Goal: Task Accomplishment & Management: Manage account settings

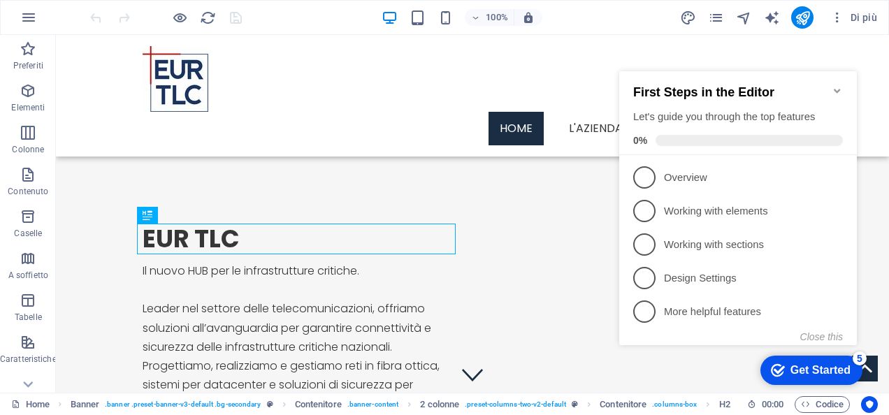
click at [834, 85] on icon "Minimize checklist" at bounding box center [837, 90] width 11 height 11
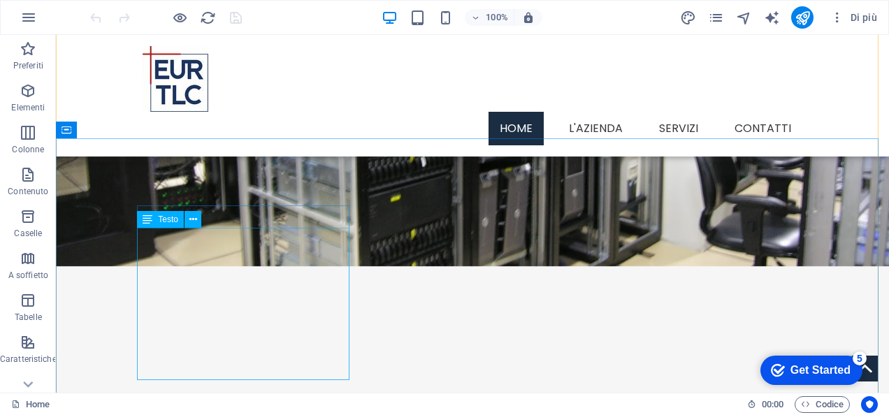
scroll to position [1802, 0]
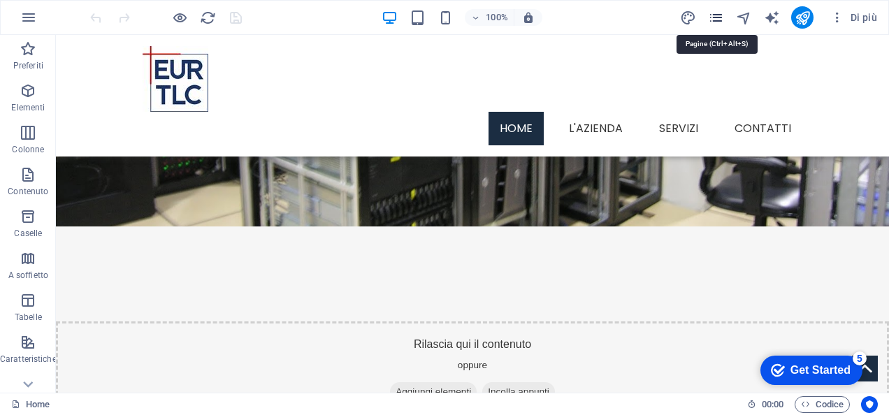
scroll to position [1792, 0]
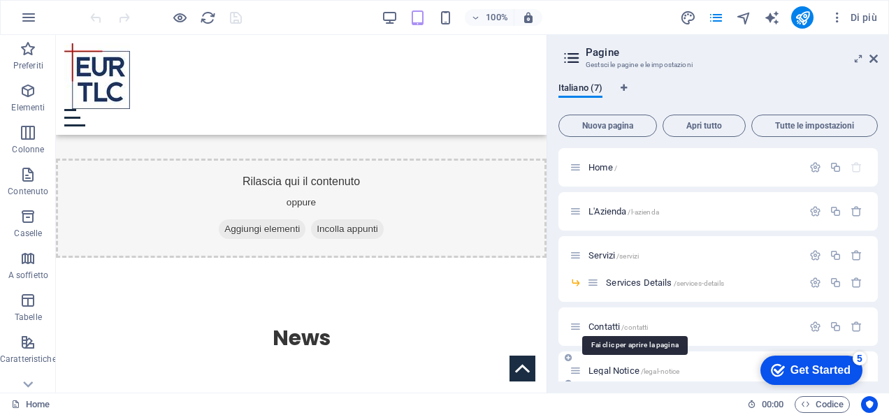
click at [618, 370] on span "Legal Notice /legal-notice" at bounding box center [634, 371] width 91 height 10
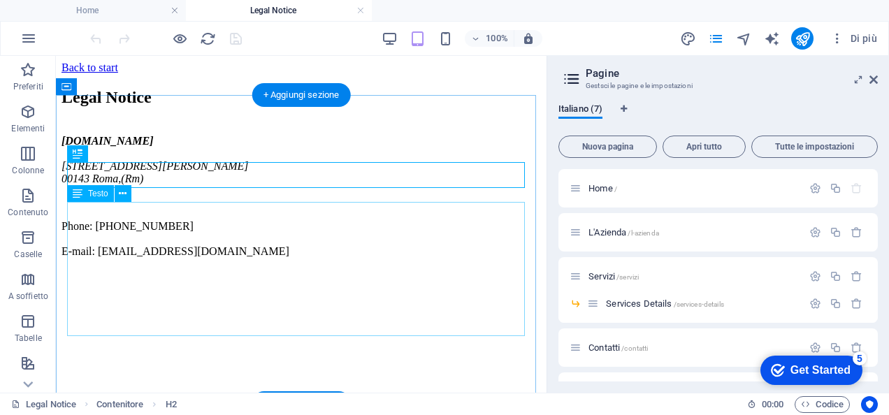
scroll to position [11, 0]
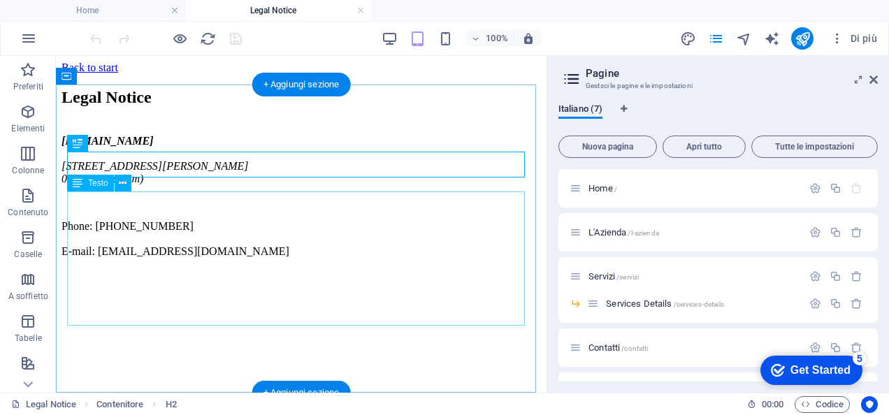
click at [91, 251] on div "[DOMAIN_NAME] [STREET_ADDRESS][PERSON_NAME][PHONE_NUMBER] Phone: [PHONE_NUMBER]…" at bounding box center [302, 196] width 480 height 123
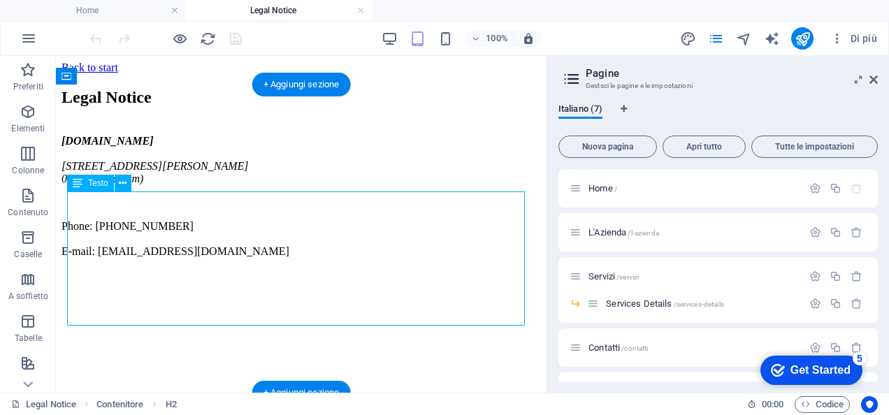
click at [91, 251] on div "[DOMAIN_NAME] [STREET_ADDRESS][PERSON_NAME][PHONE_NUMBER] Phone: [PHONE_NUMBER]…" at bounding box center [302, 196] width 480 height 123
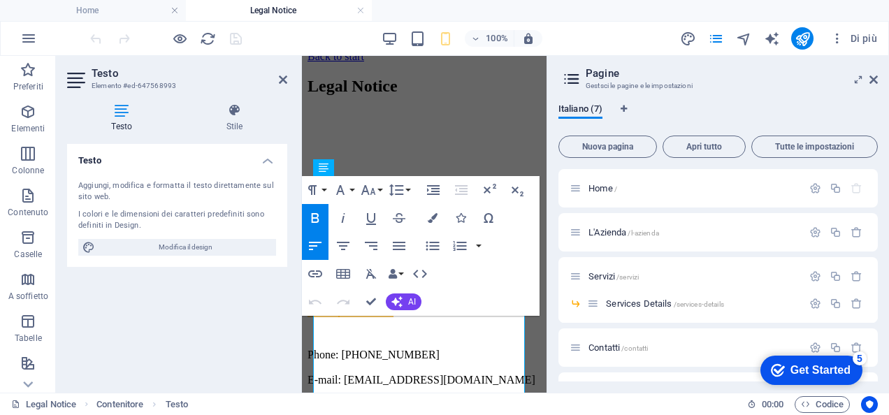
scroll to position [0, 0]
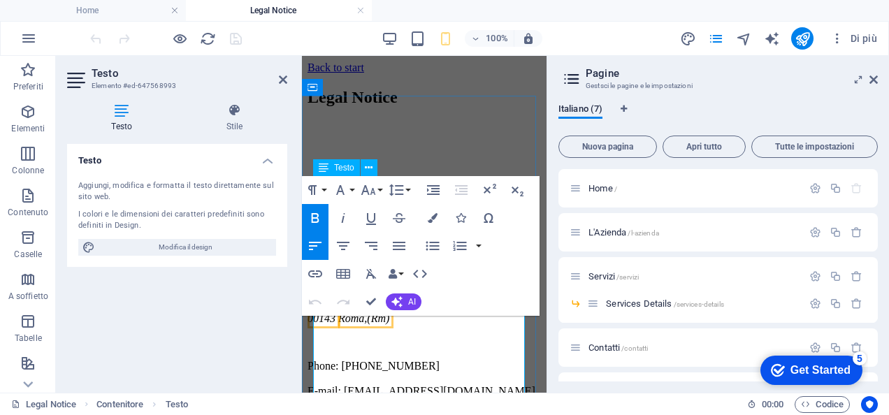
click at [336, 324] on span "00143" at bounding box center [322, 318] width 28 height 12
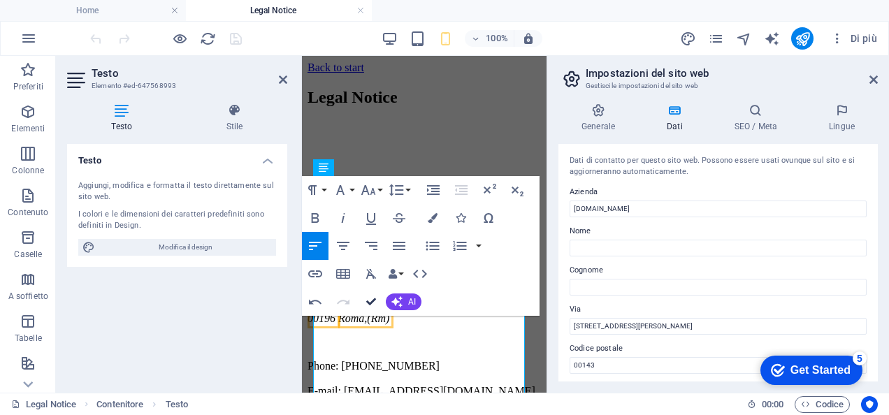
drag, startPoint x: 375, startPoint y: 298, endPoint x: 318, endPoint y: 243, distance: 79.6
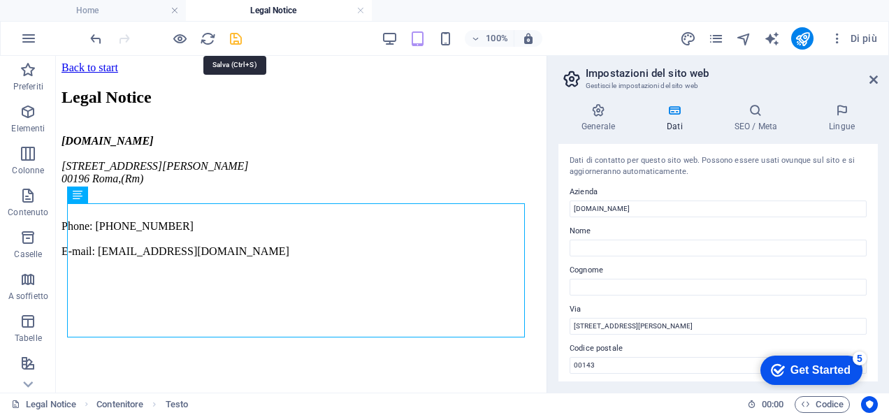
click at [232, 38] on icon "save" at bounding box center [236, 39] width 16 height 16
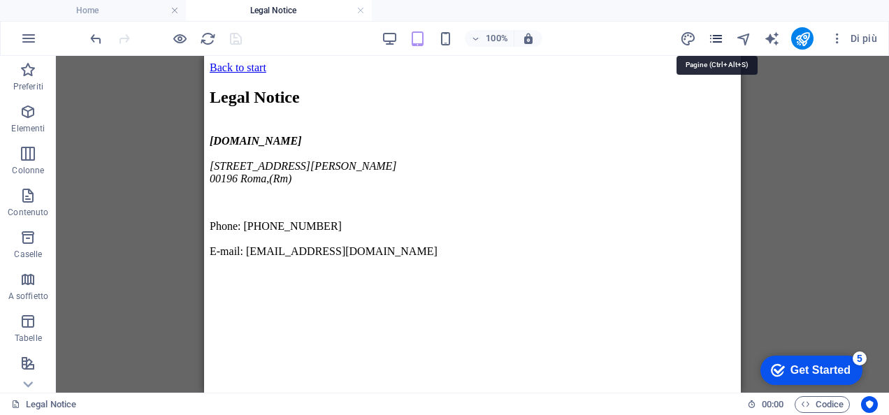
click at [721, 42] on icon "pages" at bounding box center [716, 39] width 16 height 16
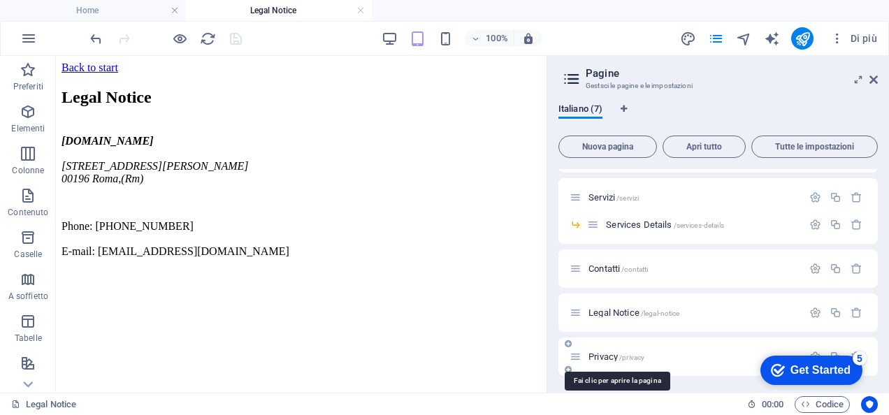
click at [611, 353] on span "Privacy /privacy" at bounding box center [617, 357] width 56 height 10
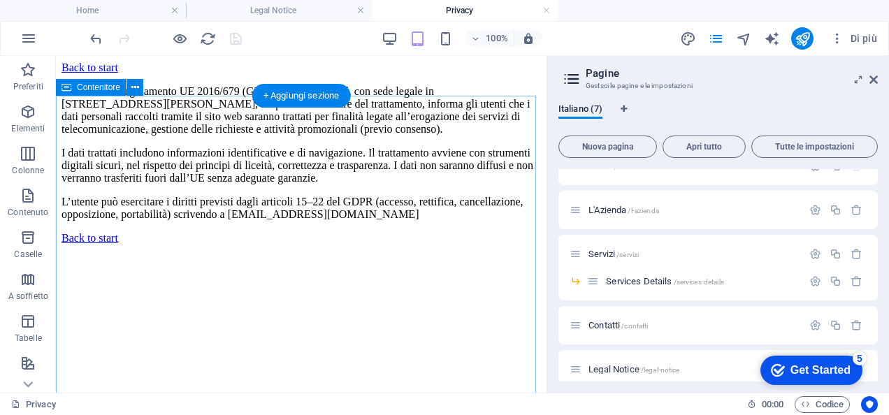
click at [308, 122] on div "Ai sensi del Regolamento UE 2016/679 (GDPR), EUR TLC Srl , con sede legale in […" at bounding box center [302, 153] width 480 height 136
click at [306, 89] on div "+ Aggiungi sezione" at bounding box center [301, 96] width 99 height 24
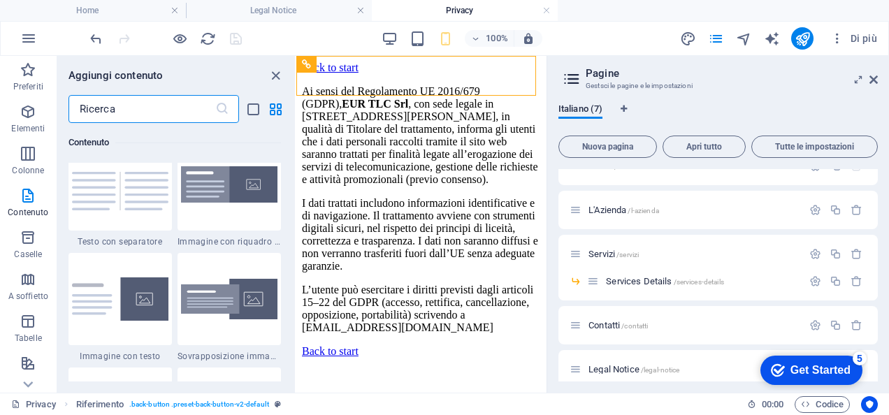
scroll to position [2586, 0]
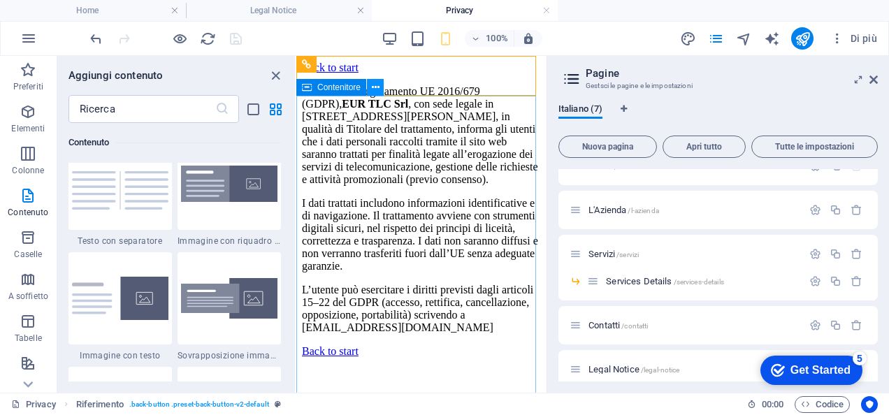
click at [370, 88] on button at bounding box center [375, 87] width 17 height 17
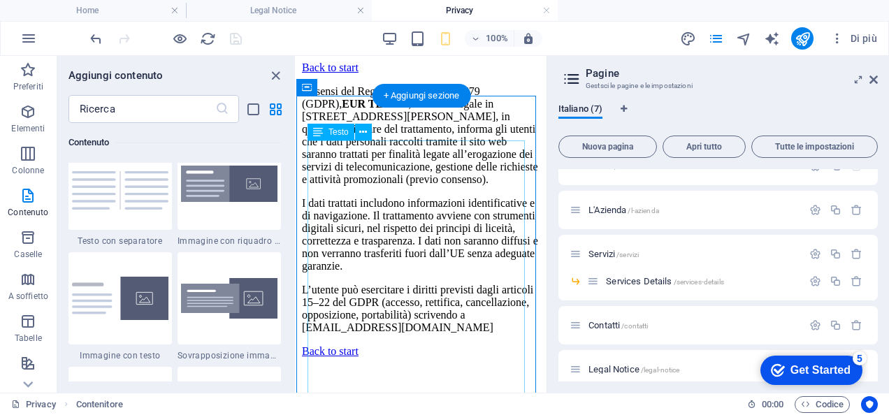
click at [340, 154] on div "Ai sensi del Regolamento UE 2016/679 (GDPR), EUR TLC Srl , con sede legale in […" at bounding box center [421, 209] width 239 height 249
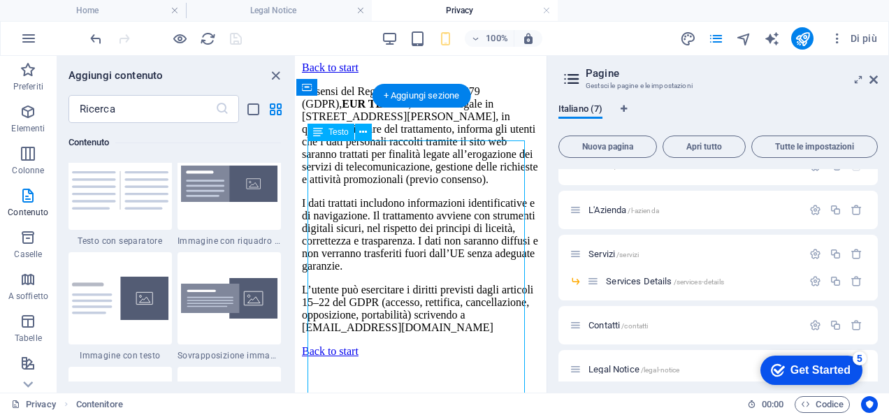
click at [340, 154] on div "Ai sensi del Regolamento UE 2016/679 (GDPR), EUR TLC Srl , con sede legale in […" at bounding box center [421, 209] width 239 height 249
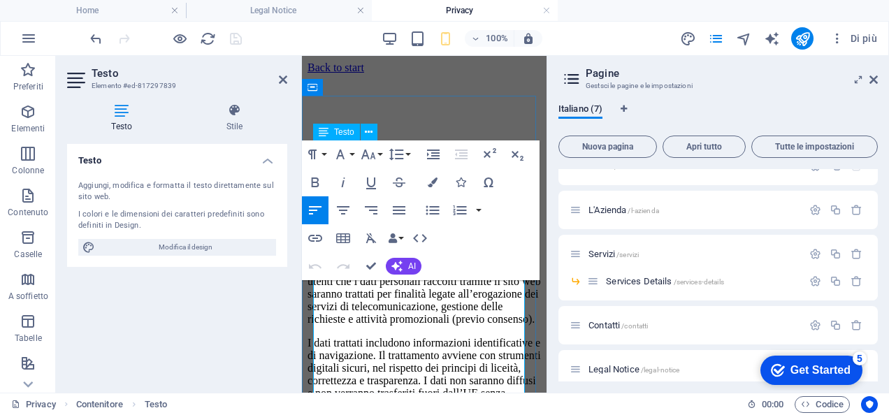
click at [358, 317] on p "Ai sensi del Regolamento UE 2016/679 (GDPR), EUR TLC Srl , con sede legale in […" at bounding box center [424, 275] width 233 height 101
click at [373, 326] on p "Ai sensi del Regolamento UE 2016/679 (GDPR), EUR TLC Srl , con sede legale in […" at bounding box center [424, 275] width 233 height 101
drag, startPoint x: 310, startPoint y: 161, endPoint x: 294, endPoint y: 314, distance: 154.0
click at [294, 314] on div "Testo Stile Testo Aggiungi, modifica e formatta il testo direttamente sul sito …" at bounding box center [177, 242] width 243 height 301
click at [229, 113] on icon at bounding box center [235, 110] width 106 height 14
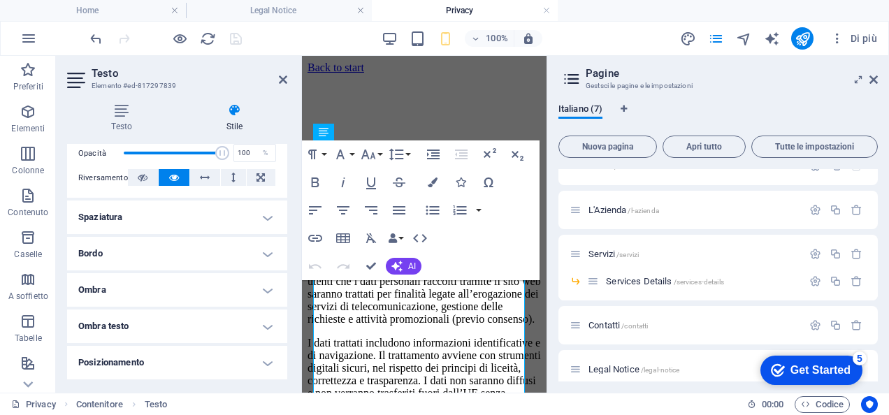
scroll to position [352, 0]
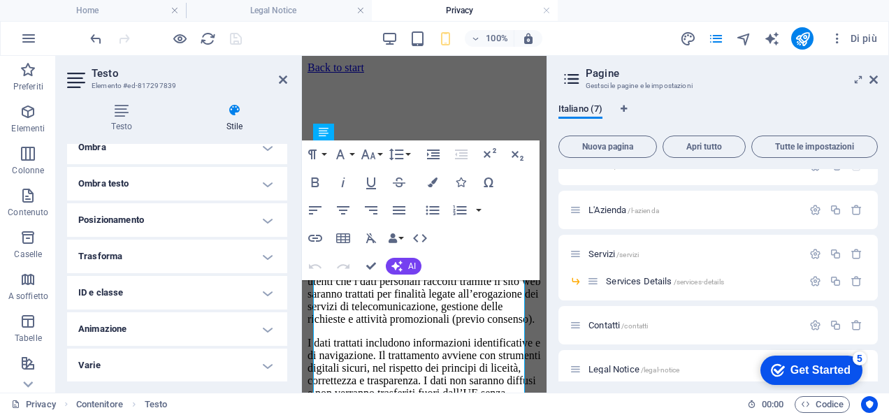
click at [194, 256] on h4 "Trasforma" at bounding box center [177, 257] width 220 height 34
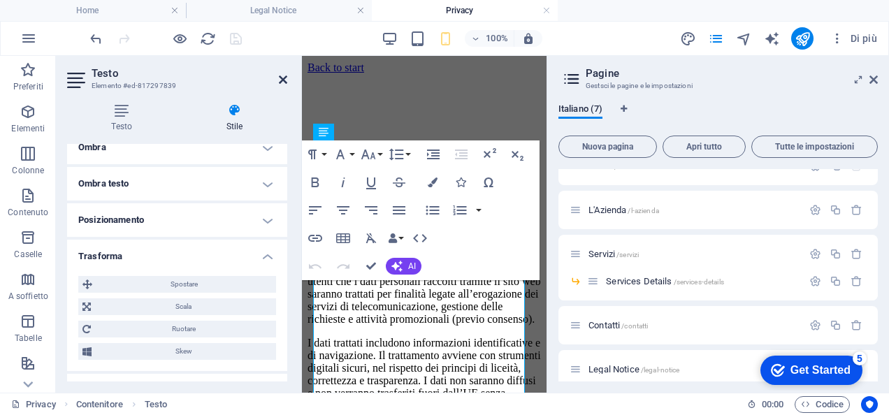
click at [282, 80] on icon at bounding box center [283, 79] width 8 height 11
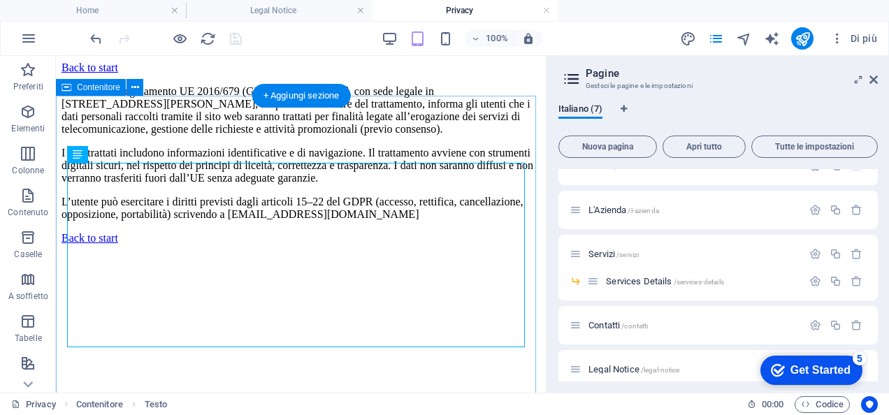
click at [268, 134] on div "Ai sensi del Regolamento UE 2016/679 (GDPR), EUR TLC Srl , con sede legale in […" at bounding box center [302, 153] width 480 height 136
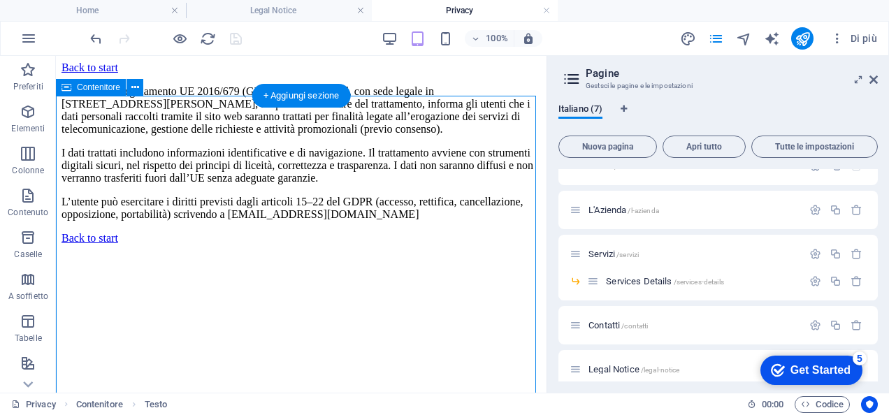
click at [268, 134] on div "Ai sensi del Regolamento UE 2016/679 (GDPR), EUR TLC Srl , con sede legale in […" at bounding box center [302, 153] width 480 height 136
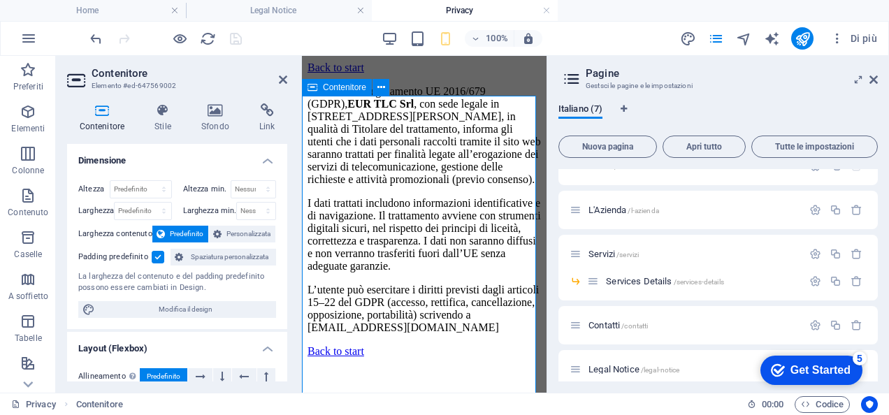
click at [370, 126] on div "Ai sensi del Regolamento UE 2016/679 (GDPR), EUR TLC Srl , con sede legale in […" at bounding box center [424, 209] width 233 height 249
click at [279, 78] on icon at bounding box center [283, 79] width 8 height 11
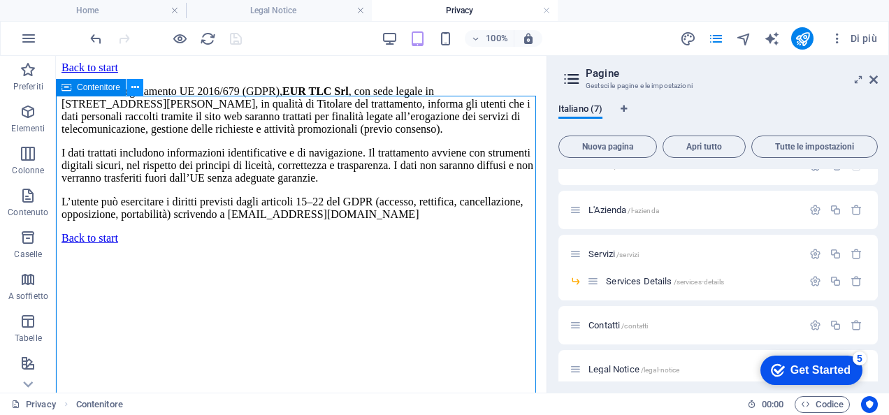
click at [135, 92] on icon at bounding box center [135, 87] width 8 height 15
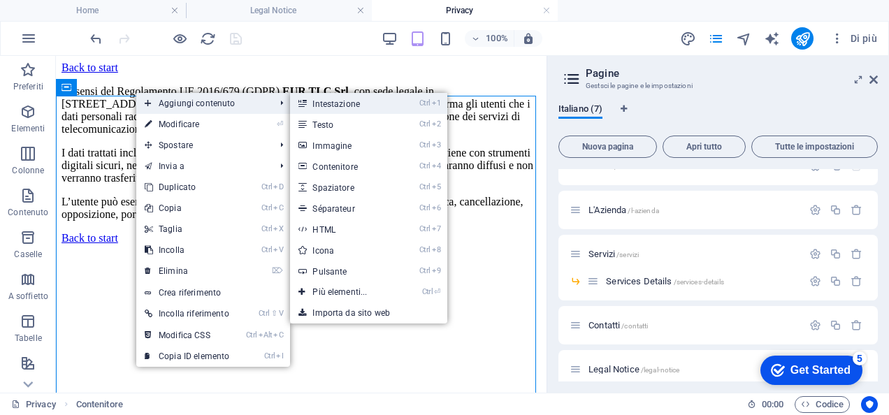
click at [333, 110] on link "Ctrl 1 Intestazione" at bounding box center [342, 103] width 105 height 21
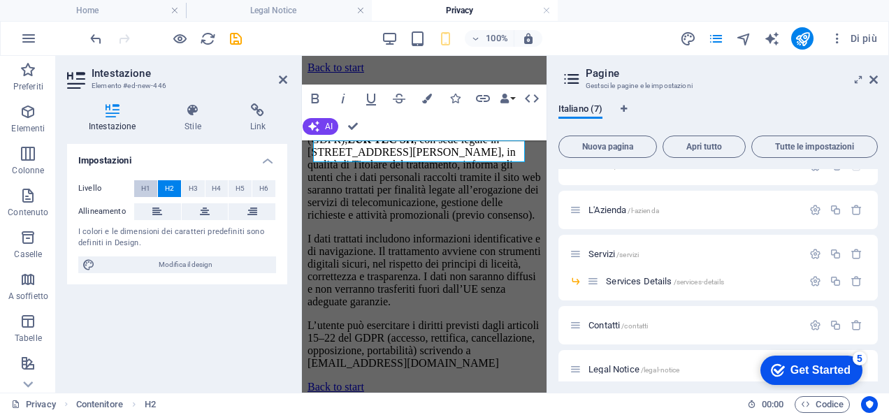
click at [138, 189] on button "H1" at bounding box center [145, 188] width 23 height 17
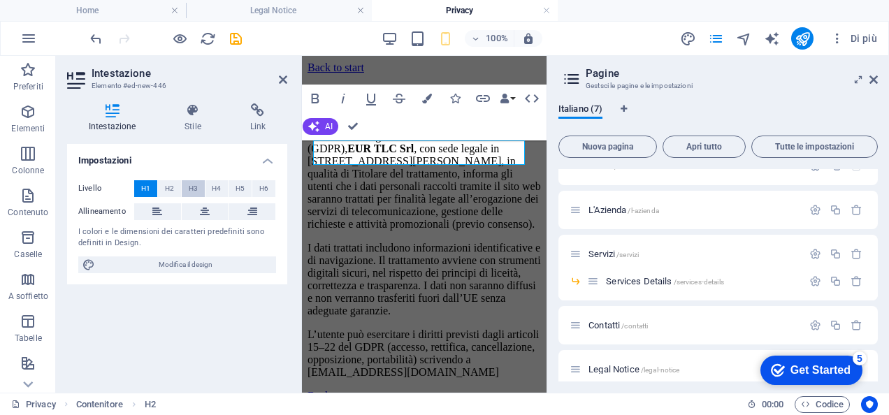
click at [183, 191] on button "H3" at bounding box center [193, 188] width 23 height 17
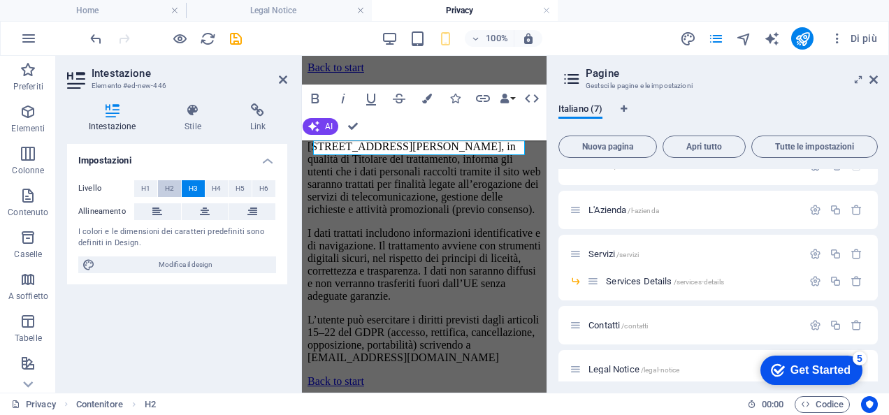
click at [172, 190] on span "H2" at bounding box center [169, 188] width 9 height 17
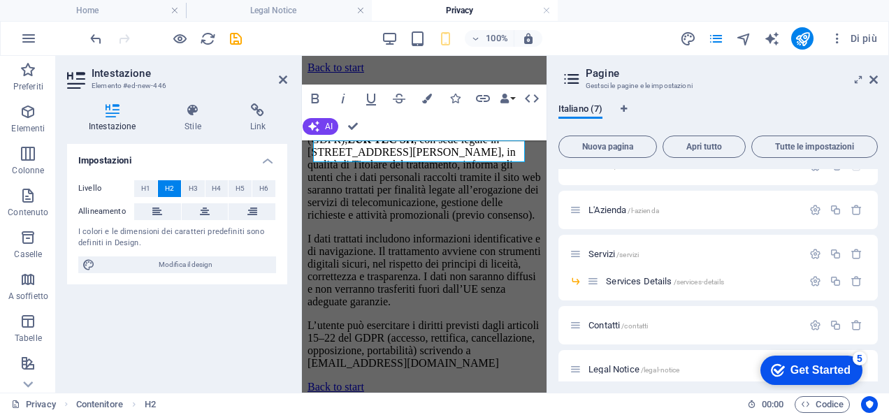
click at [86, 39] on div "100% Di più" at bounding box center [445, 39] width 888 height 34
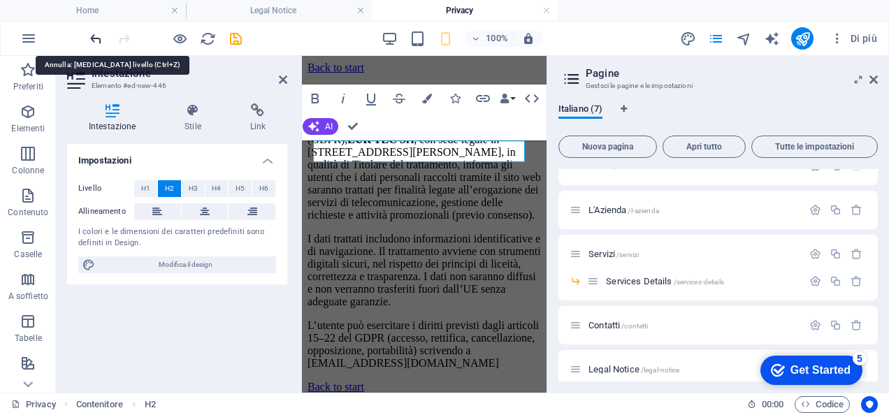
click at [93, 39] on icon "undo" at bounding box center [96, 39] width 16 height 16
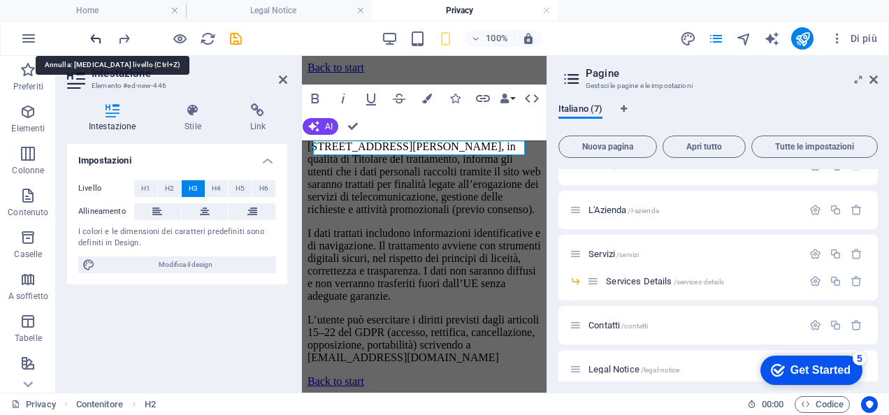
click at [93, 39] on icon "undo" at bounding box center [96, 39] width 16 height 16
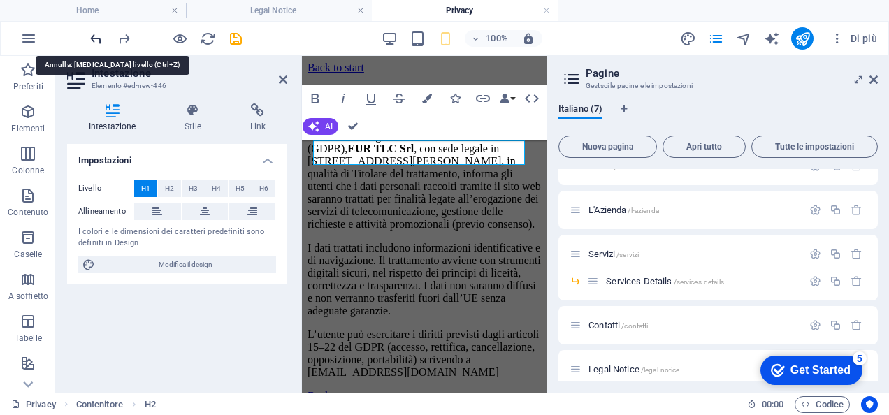
click at [93, 39] on icon "undo" at bounding box center [96, 39] width 16 height 16
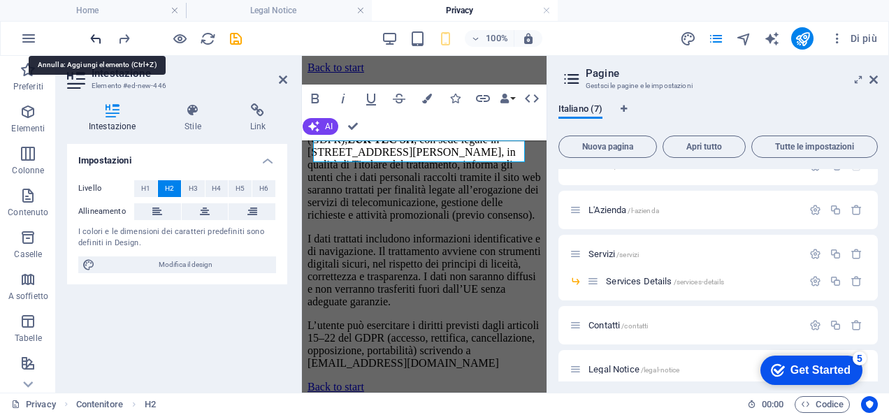
click at [93, 39] on icon "undo" at bounding box center [96, 39] width 16 height 16
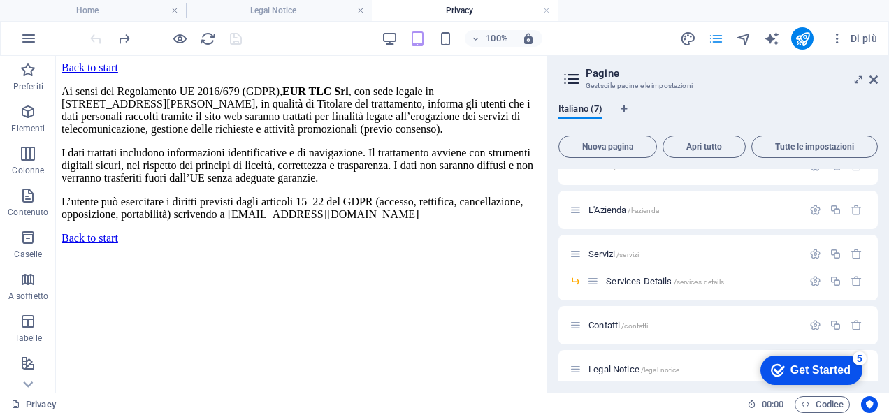
click at [716, 45] on icon "pages" at bounding box center [716, 39] width 16 height 16
click at [615, 212] on span "L'Azienda /l-azienda" at bounding box center [624, 210] width 71 height 10
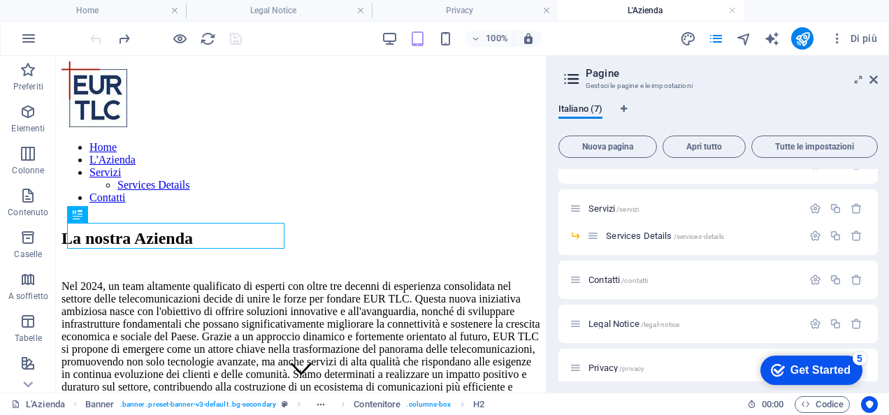
scroll to position [79, 0]
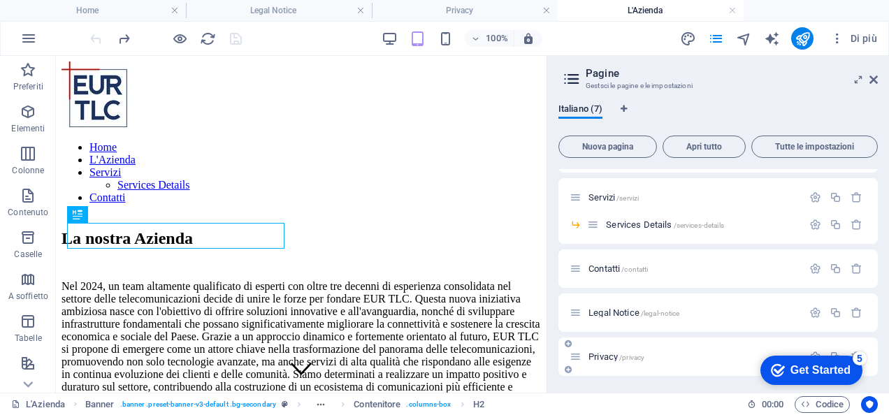
click at [602, 359] on span "Privacy /privacy" at bounding box center [617, 357] width 56 height 10
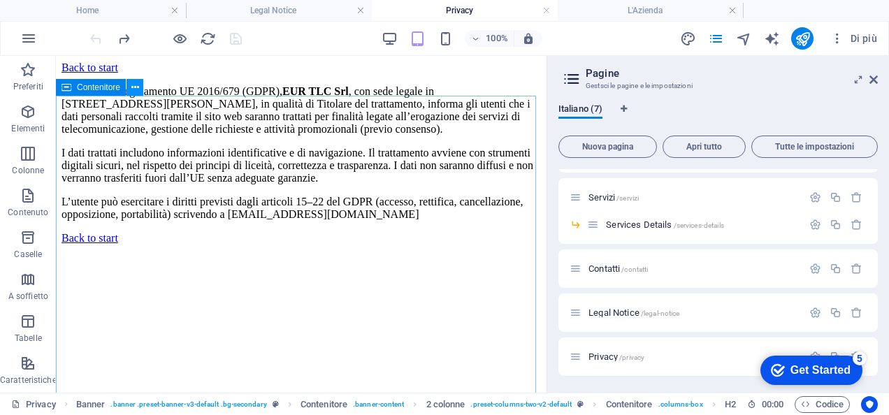
click at [131, 95] on icon at bounding box center [135, 87] width 8 height 15
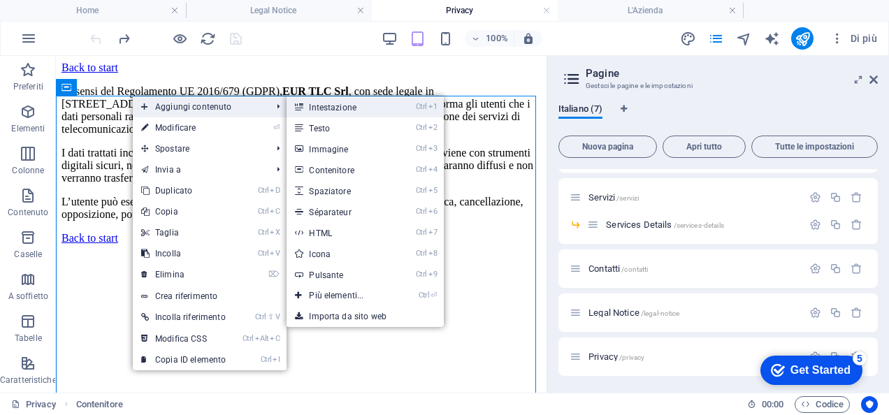
click at [336, 109] on link "Ctrl 1 Intestazione" at bounding box center [339, 106] width 105 height 21
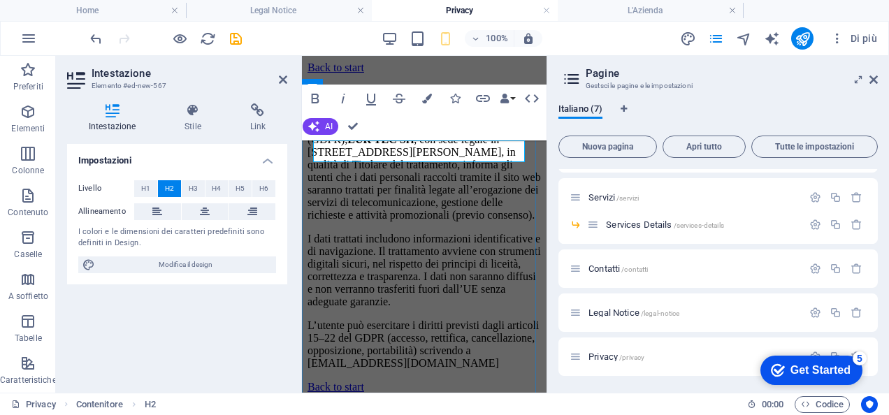
click at [390, 107] on h2 "Nuova intestazione" at bounding box center [424, 97] width 233 height 19
click at [497, 107] on h2 "Nuova intestazione" at bounding box center [424, 97] width 233 height 19
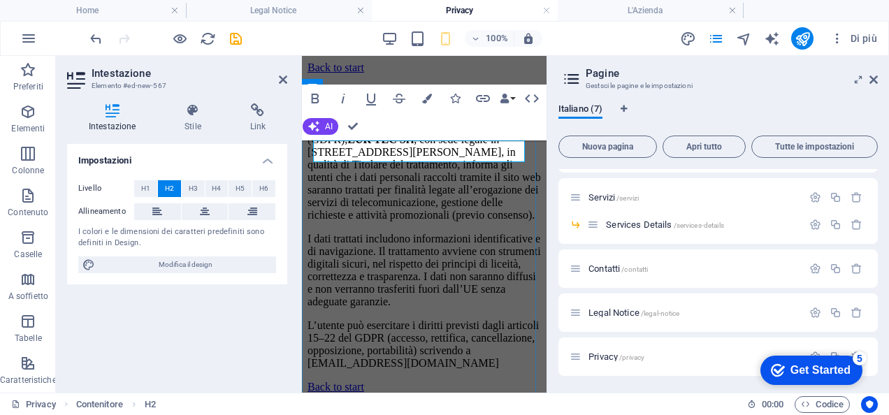
click at [497, 107] on h2 "Nuova intestazione" at bounding box center [424, 97] width 233 height 19
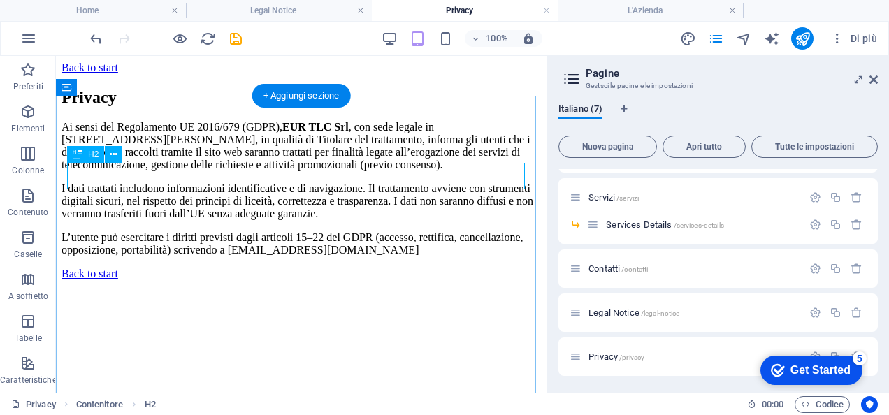
click at [95, 107] on div "Privacy" at bounding box center [302, 97] width 480 height 19
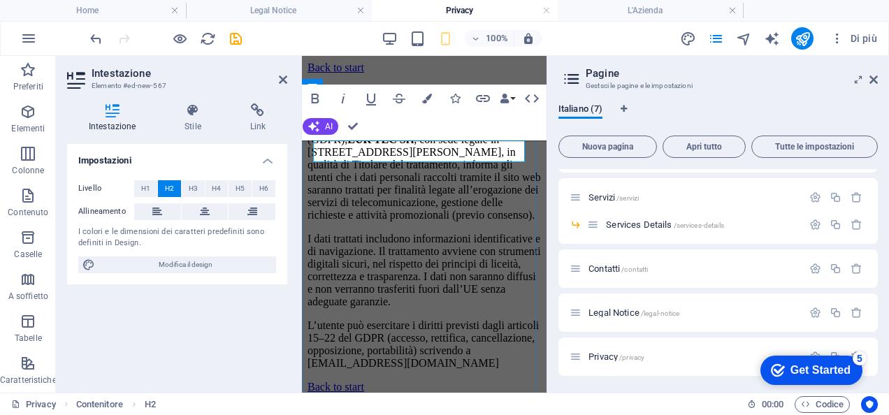
click at [315, 107] on h2 "Privacy" at bounding box center [424, 97] width 233 height 19
click at [206, 208] on icon at bounding box center [205, 211] width 10 height 17
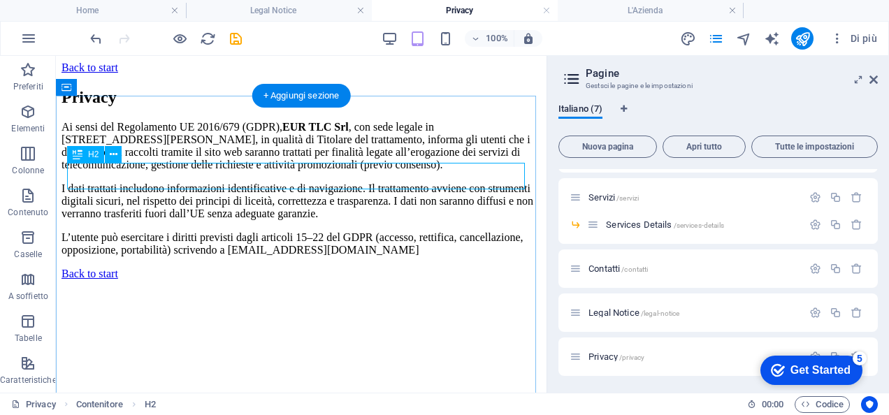
click at [121, 107] on div "Privacy" at bounding box center [302, 97] width 480 height 19
click at [249, 124] on div "Privacy Ai sensi del Regolamento UE 2016/679 (GDPR), EUR TLC Srl , con sede leg…" at bounding box center [302, 172] width 480 height 168
click at [95, 107] on div "Privacy" at bounding box center [302, 97] width 480 height 19
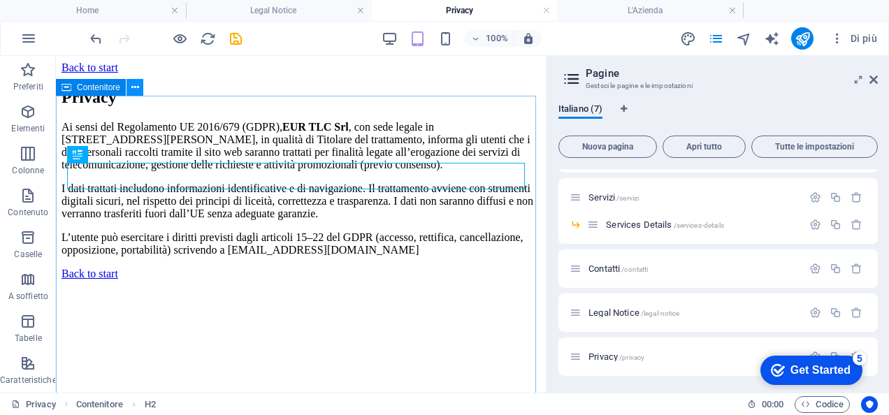
click at [136, 91] on icon at bounding box center [135, 87] width 8 height 15
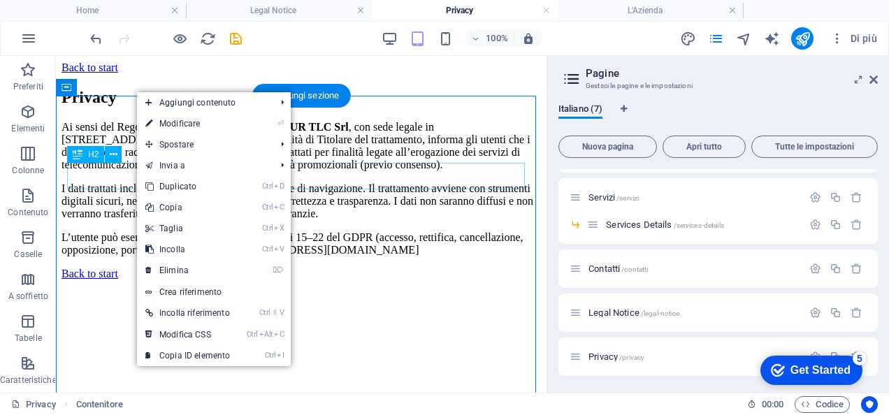
click at [113, 107] on div "Privacy" at bounding box center [302, 97] width 480 height 19
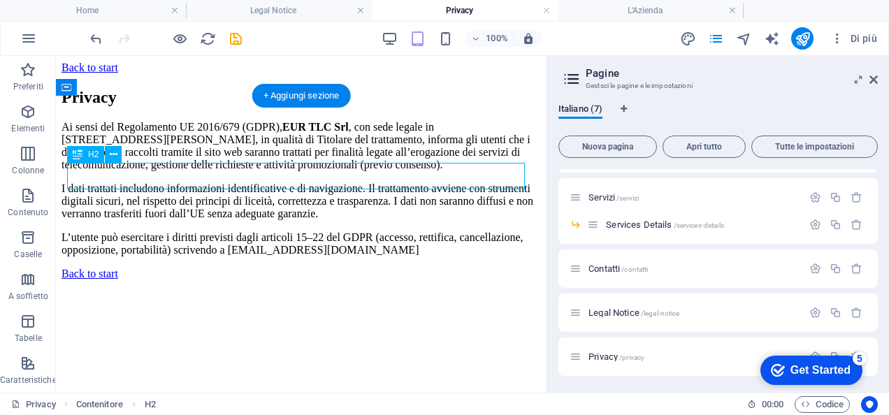
click at [159, 107] on div "Privacy" at bounding box center [302, 97] width 480 height 19
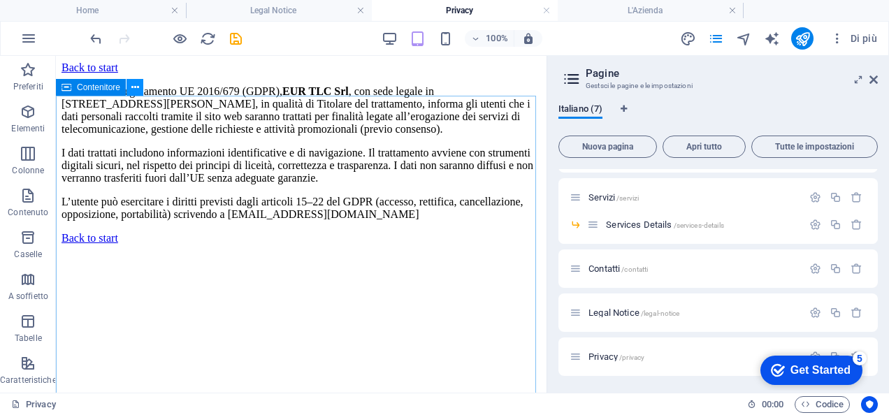
click at [129, 92] on button at bounding box center [135, 87] width 17 height 17
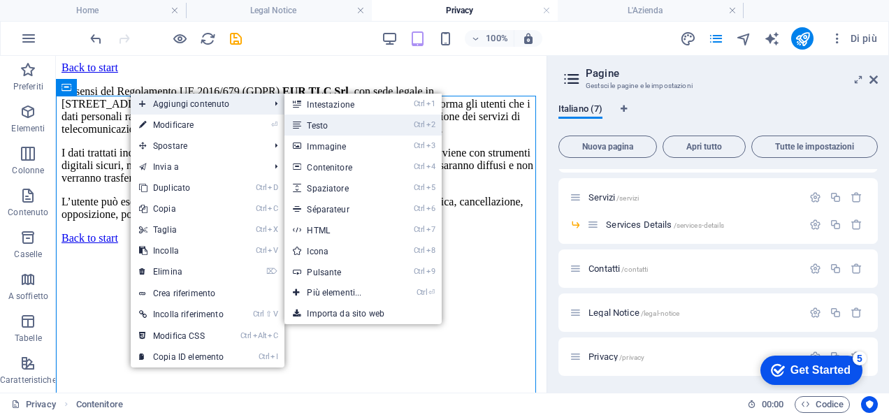
click at [333, 120] on link "Ctrl 2 Testo" at bounding box center [336, 125] width 105 height 21
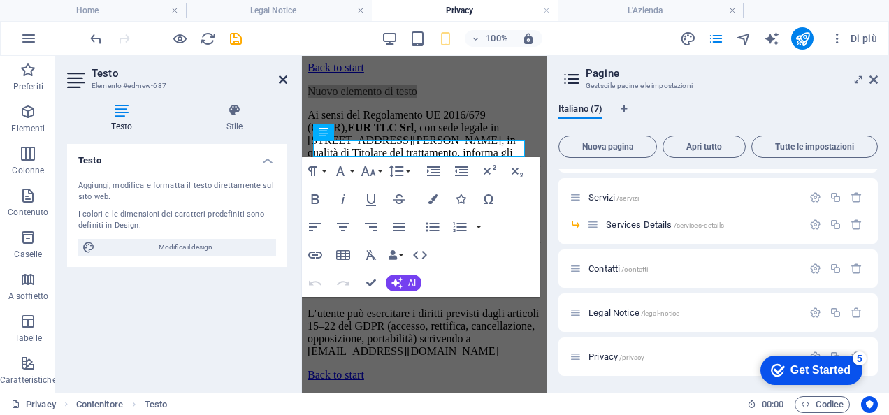
drag, startPoint x: 282, startPoint y: 76, endPoint x: 226, endPoint y: 20, distance: 79.6
click at [282, 75] on icon at bounding box center [283, 79] width 8 height 11
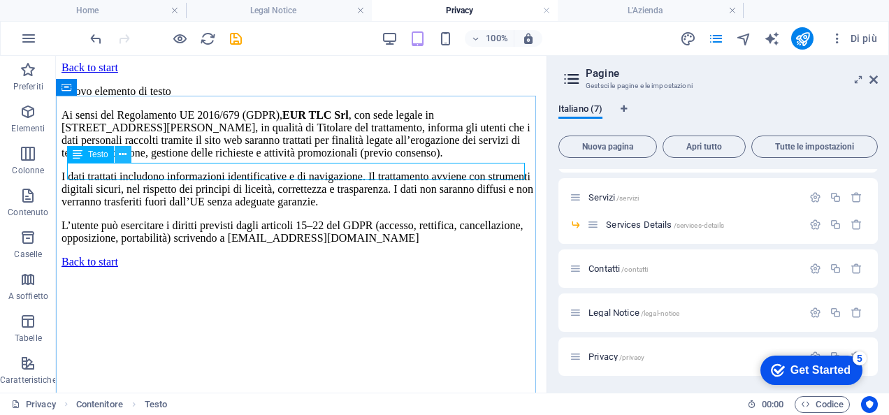
click at [122, 154] on icon at bounding box center [123, 154] width 8 height 15
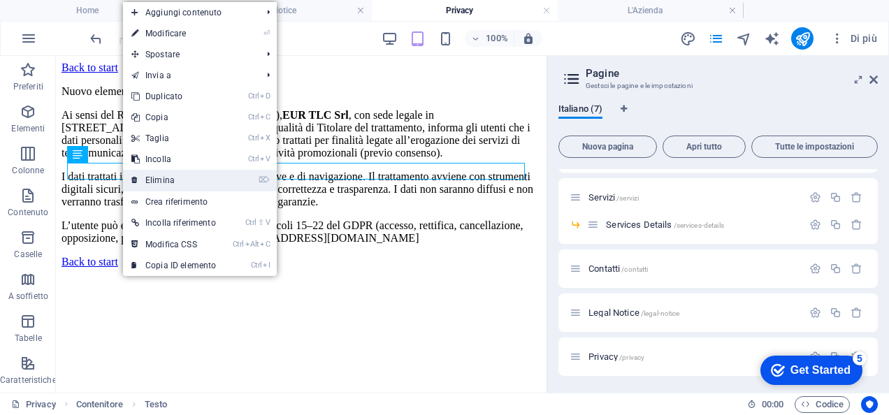
click at [161, 177] on link "⌦ Elimina" at bounding box center [173, 180] width 101 height 21
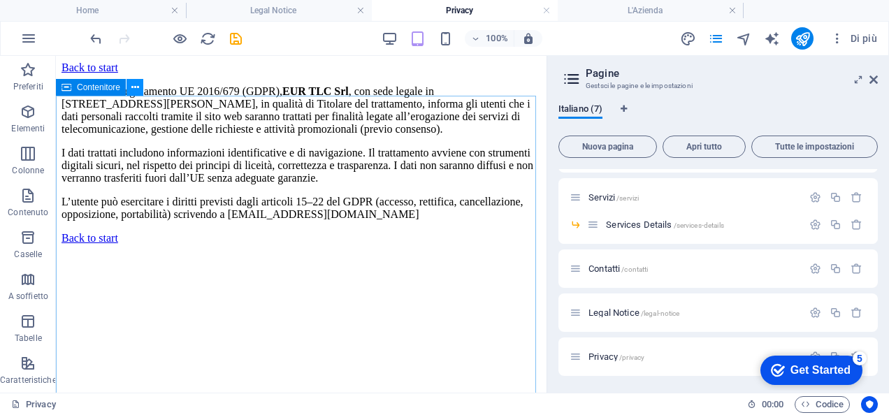
click at [135, 88] on icon at bounding box center [135, 87] width 8 height 15
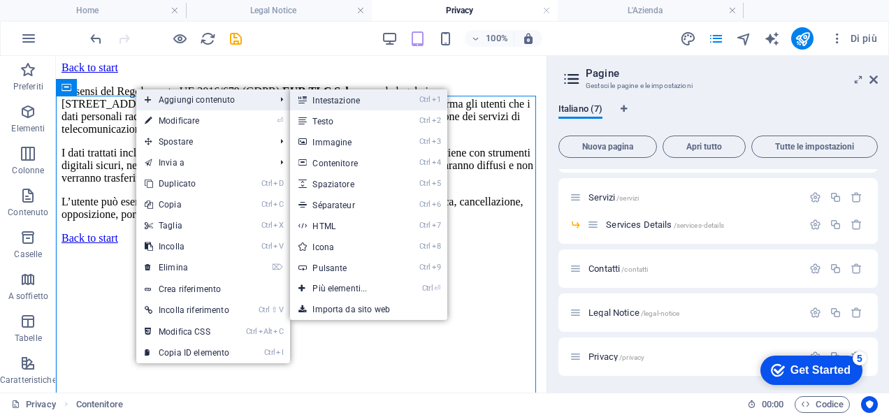
click at [317, 103] on link "Ctrl 1 Intestazione" at bounding box center [342, 99] width 105 height 21
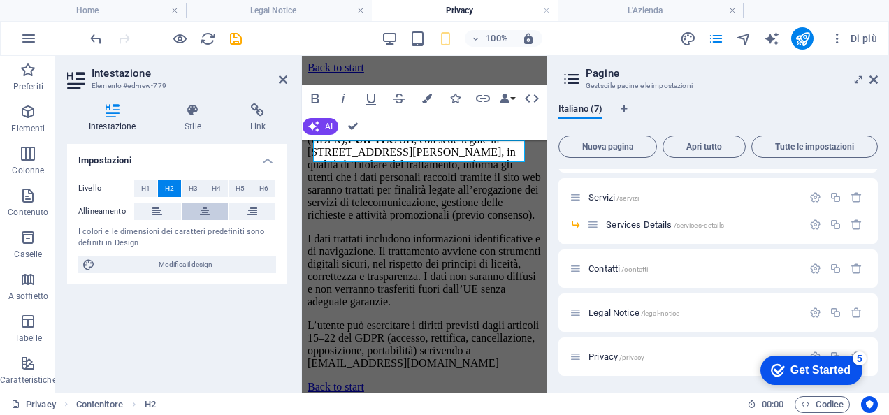
click at [199, 211] on button at bounding box center [205, 211] width 47 height 17
click at [340, 107] on h2 "Nuova intestazione" at bounding box center [424, 97] width 233 height 19
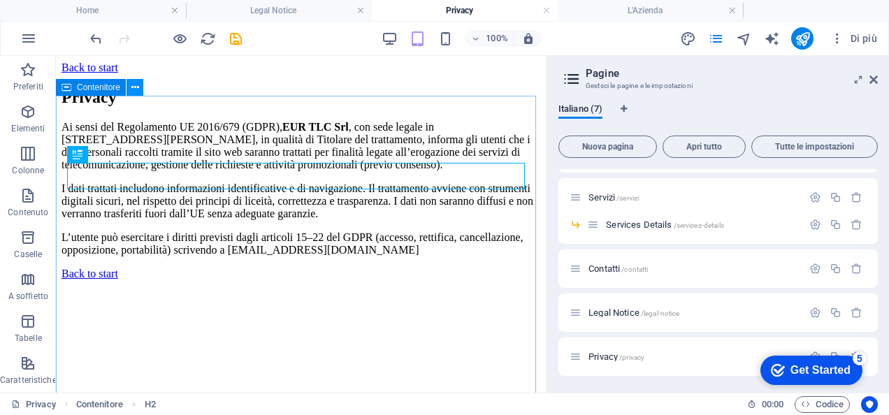
click at [131, 87] on icon at bounding box center [135, 87] width 8 height 15
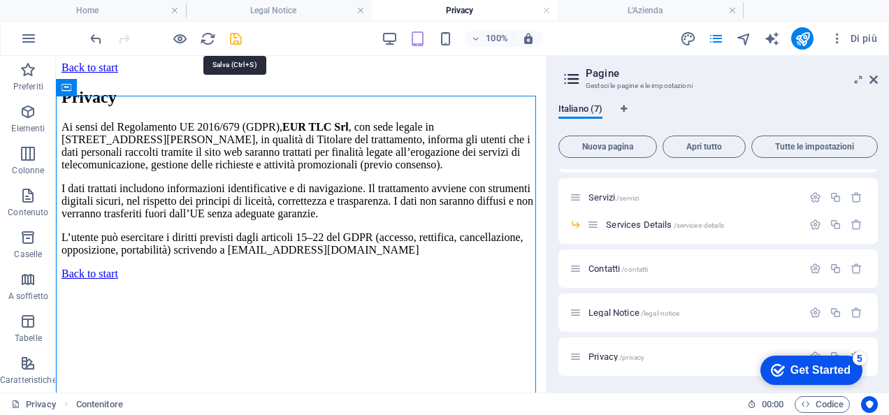
click at [239, 37] on icon "save" at bounding box center [236, 39] width 16 height 16
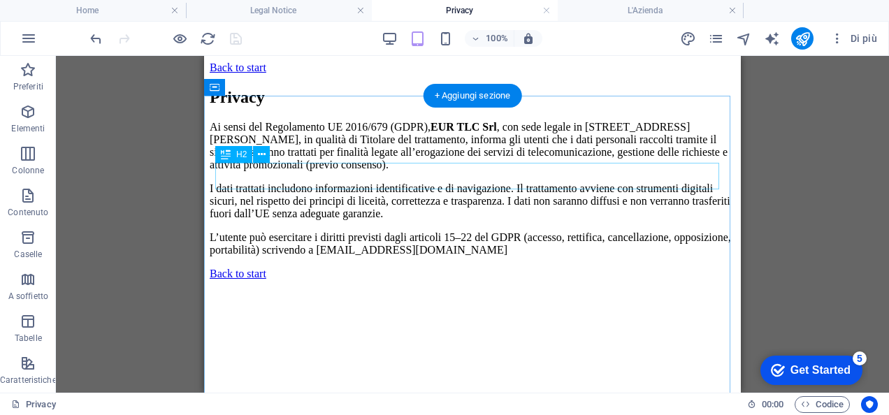
click at [236, 107] on div "Privacy" at bounding box center [473, 97] width 526 height 19
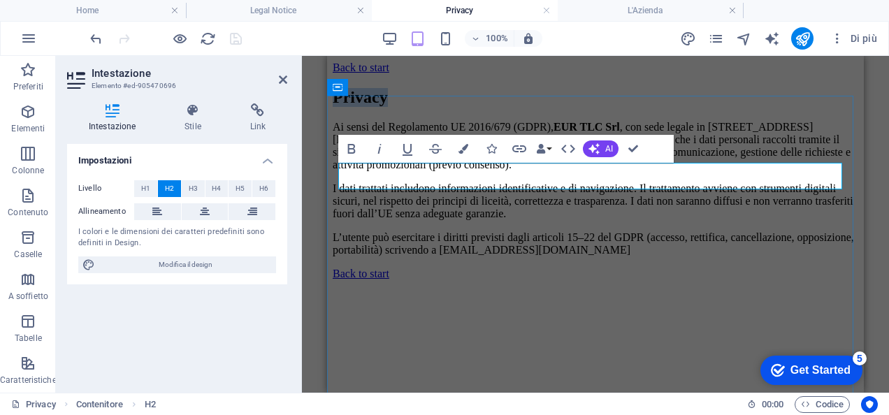
click at [340, 107] on h2 "Privacy" at bounding box center [596, 97] width 526 height 19
click at [213, 207] on button at bounding box center [205, 211] width 47 height 17
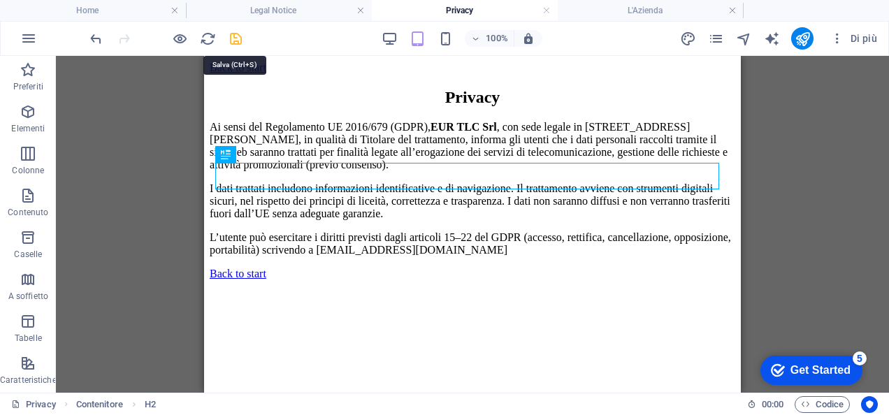
click at [233, 45] on icon "save" at bounding box center [236, 39] width 16 height 16
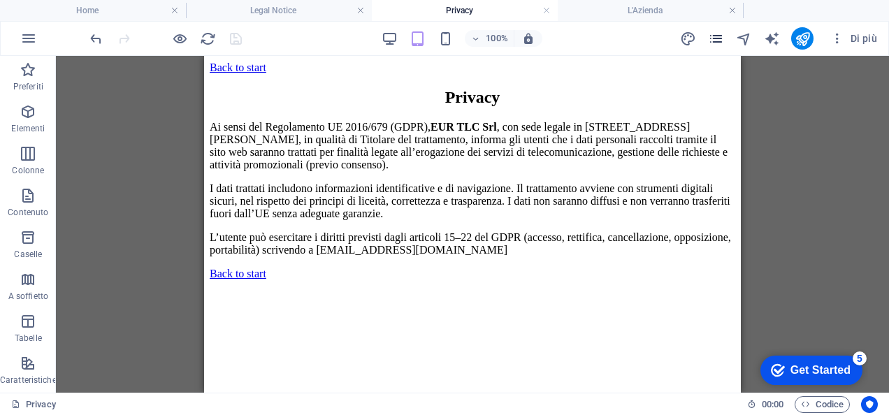
click at [718, 38] on icon "pages" at bounding box center [716, 39] width 16 height 16
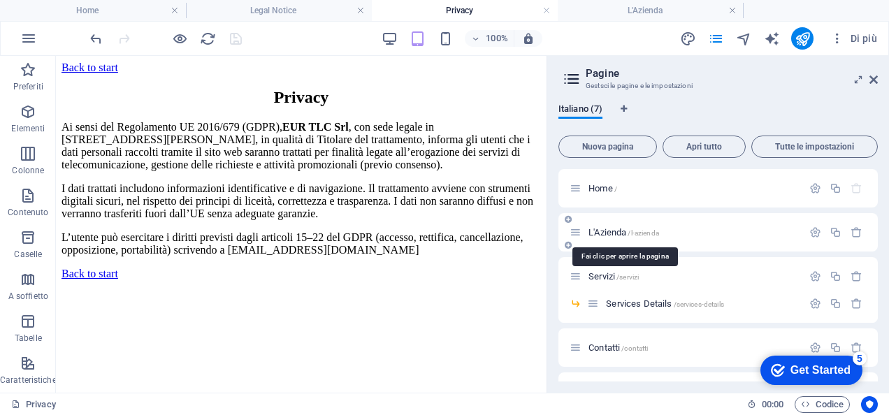
click at [617, 229] on span "L'Azienda /l-azienda" at bounding box center [624, 232] width 71 height 10
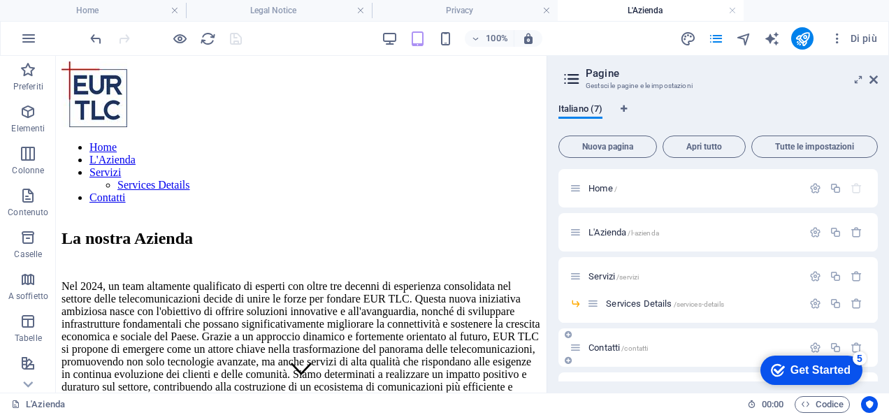
click at [604, 346] on span "Contatti /contatti" at bounding box center [618, 348] width 59 height 10
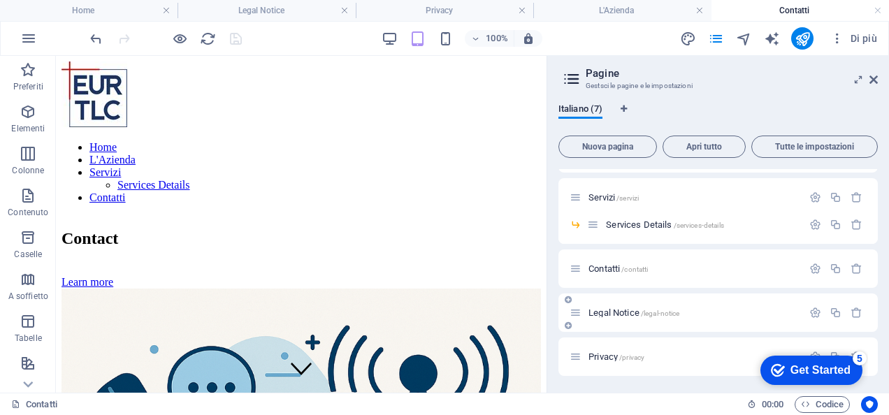
click at [616, 309] on span "Legal Notice /legal-notice" at bounding box center [634, 313] width 91 height 10
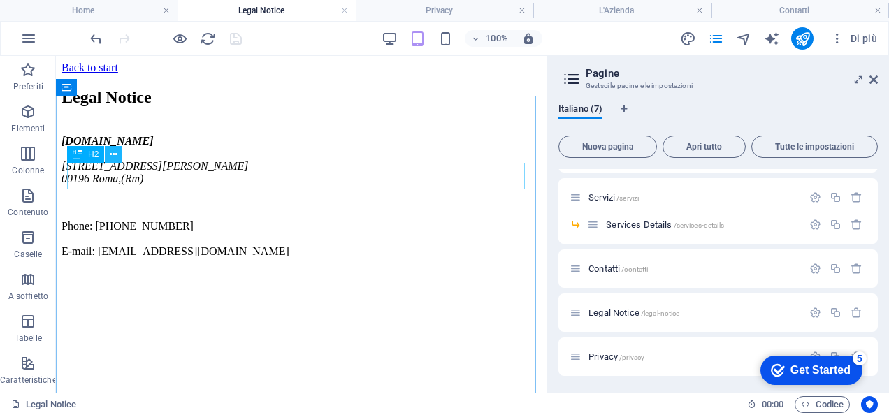
click at [112, 159] on icon at bounding box center [114, 154] width 8 height 15
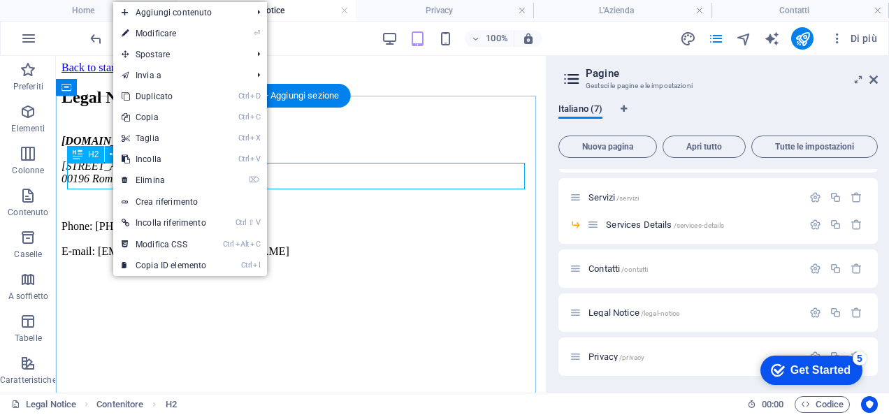
click at [97, 107] on div "Legal Notice" at bounding box center [302, 97] width 480 height 19
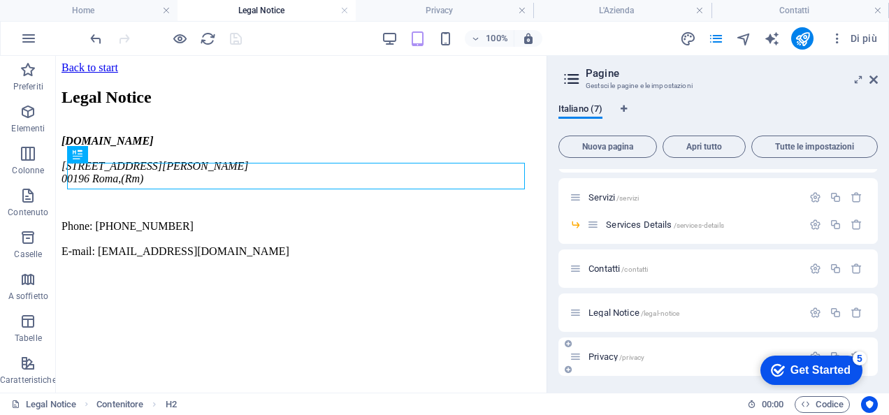
click at [621, 358] on span "/privacy" at bounding box center [631, 358] width 25 height 8
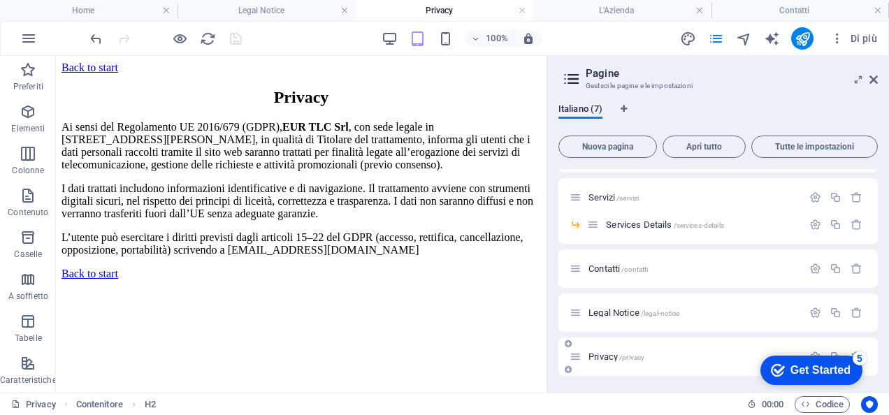
click at [621, 358] on span "/privacy" at bounding box center [631, 358] width 25 height 8
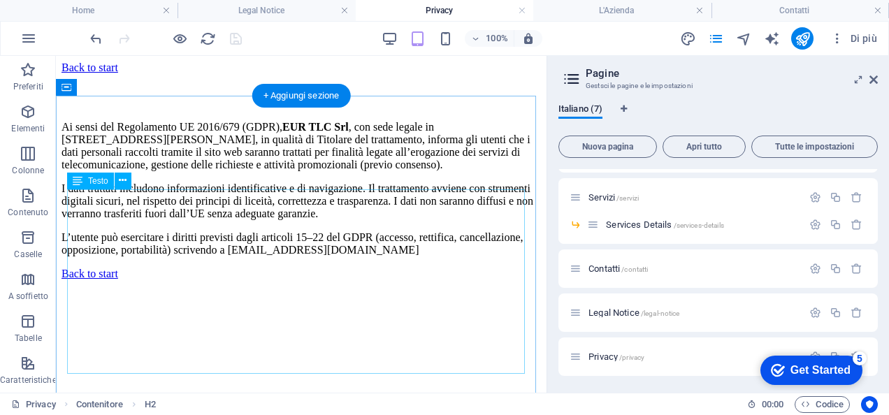
click at [347, 192] on div "Ai sensi del Regolamento UE 2016/679 (GDPR), EUR TLC Srl , con sede legale in […" at bounding box center [302, 189] width 480 height 136
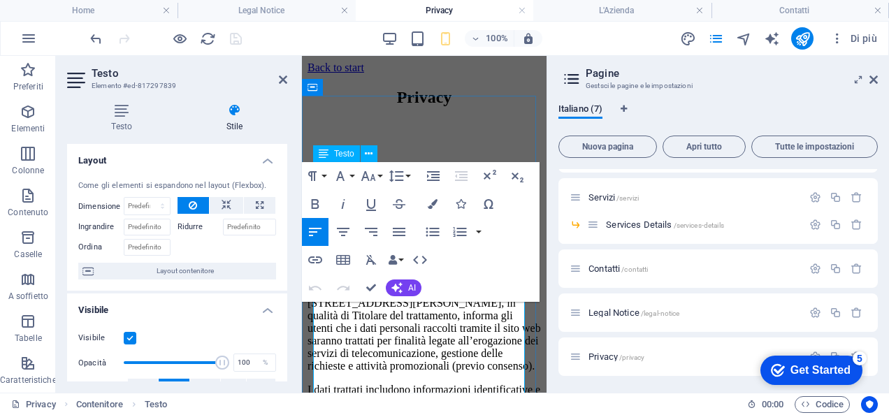
click at [373, 296] on strong "EUR TLC Srl" at bounding box center [380, 290] width 66 height 12
click at [315, 309] on p "Ai sensi del Regolamento UE 2016/679 (GDPR), EUR TLC Srl , con sede legale in […" at bounding box center [424, 322] width 233 height 101
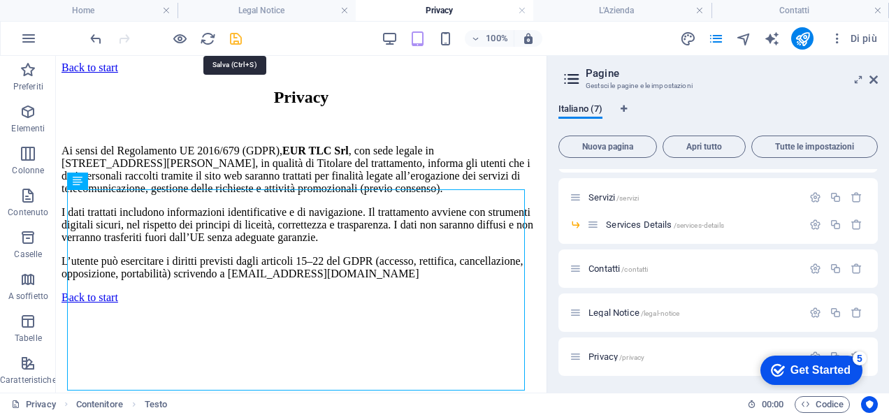
click at [235, 39] on icon "save" at bounding box center [236, 39] width 16 height 16
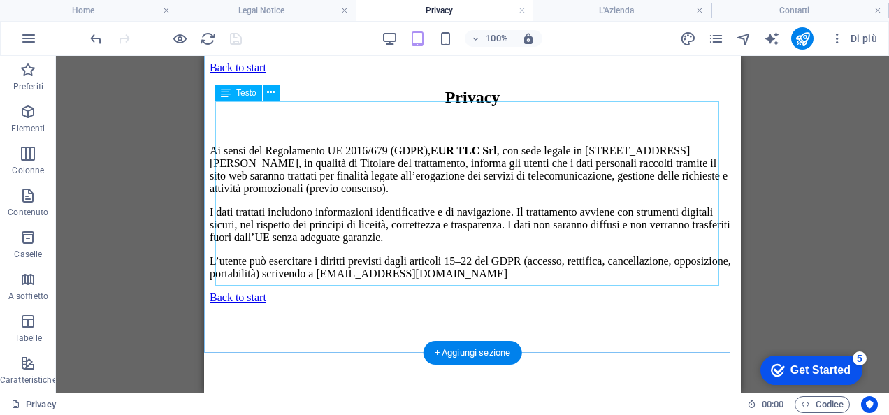
scroll to position [88, 0]
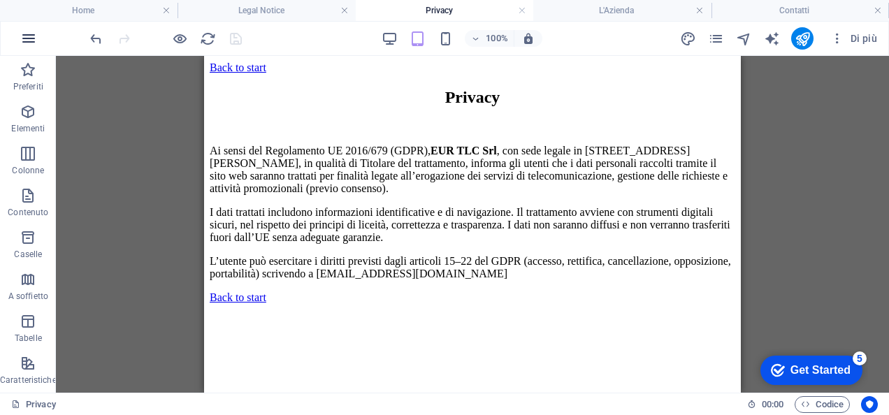
click at [34, 42] on icon "button" at bounding box center [28, 38] width 17 height 17
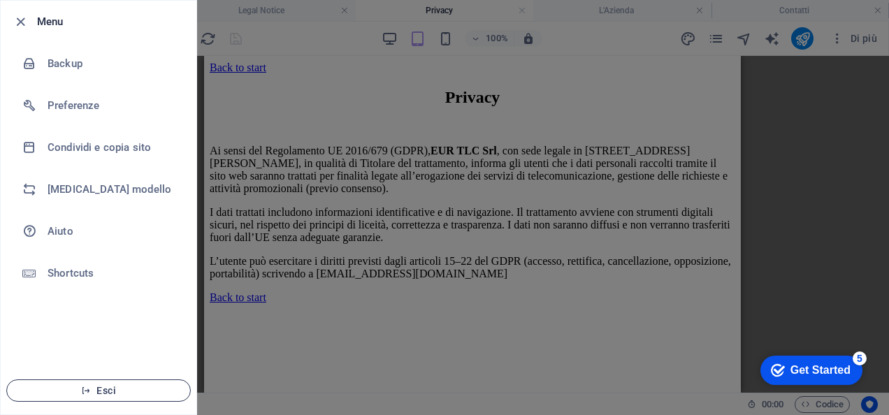
click at [95, 392] on span "Esci" at bounding box center [98, 390] width 161 height 11
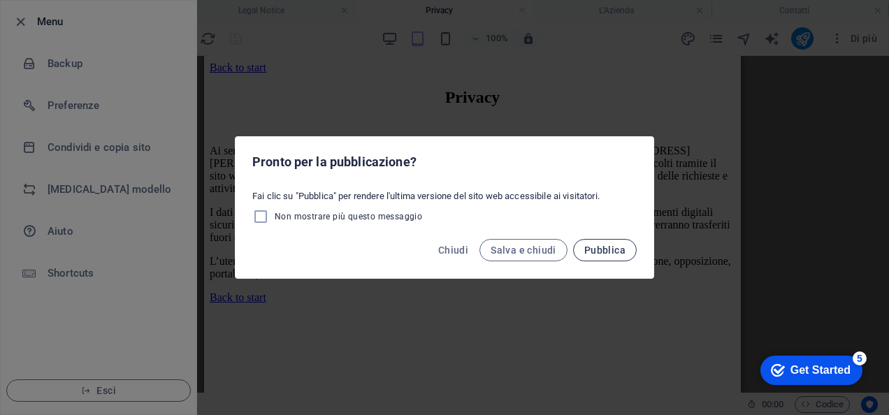
click at [608, 249] on span "Pubblica" at bounding box center [604, 250] width 41 height 11
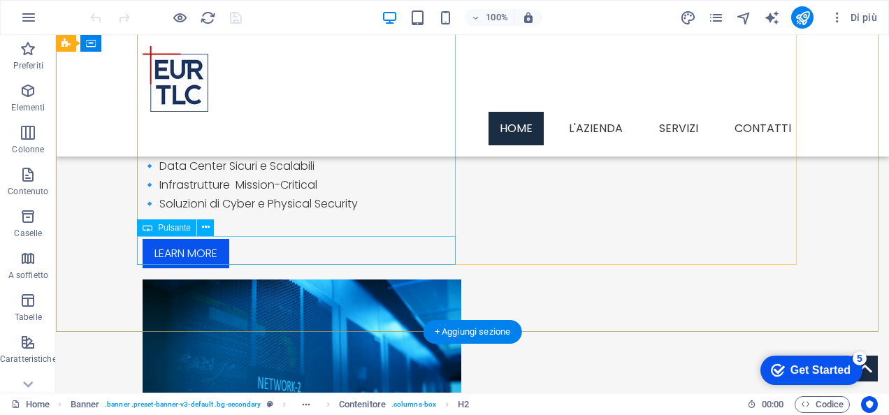
scroll to position [280, 0]
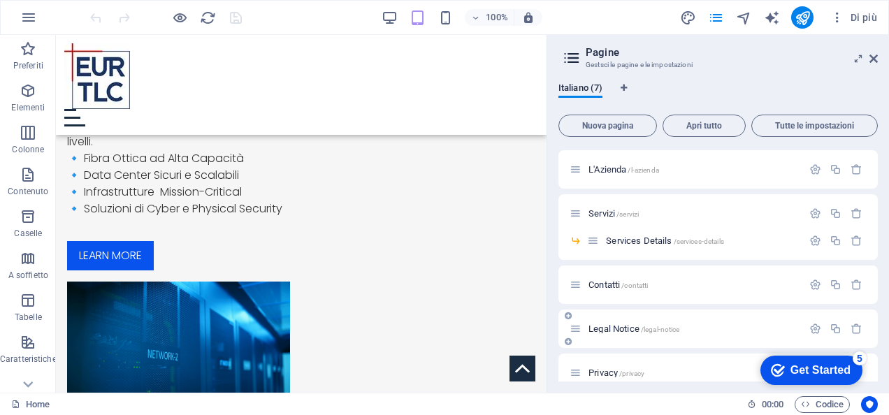
scroll to position [58, 0]
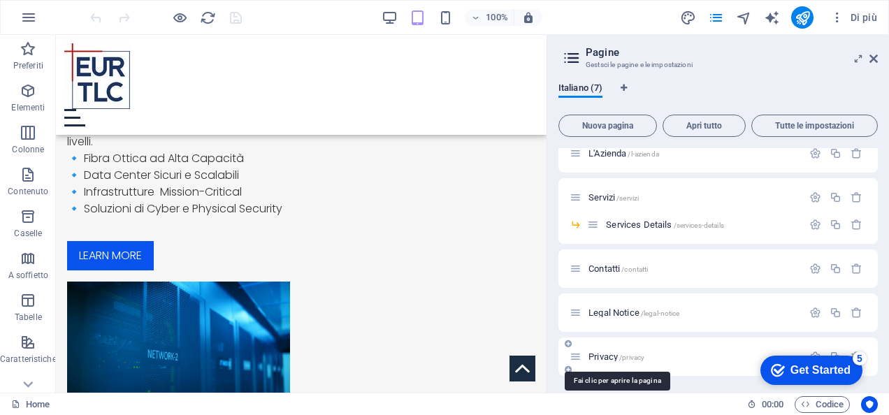
click at [615, 359] on span "Privacy /privacy" at bounding box center [617, 357] width 56 height 10
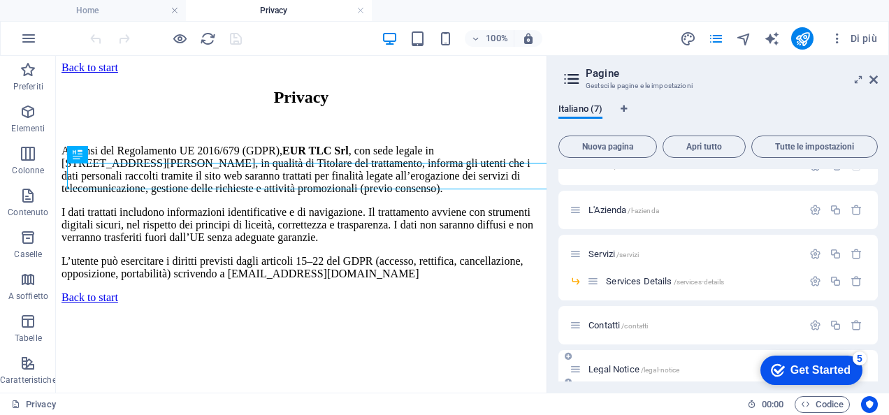
scroll to position [0, 0]
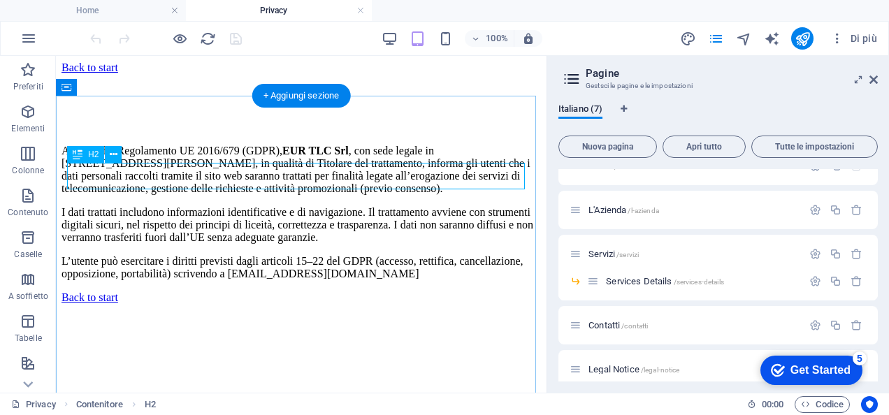
click at [328, 107] on div "Privacy" at bounding box center [302, 97] width 480 height 19
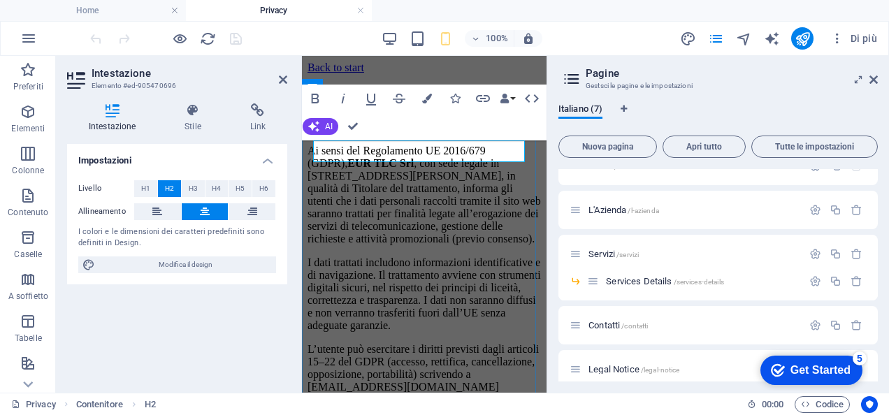
click at [380, 107] on h2 "Privacy" at bounding box center [424, 97] width 233 height 19
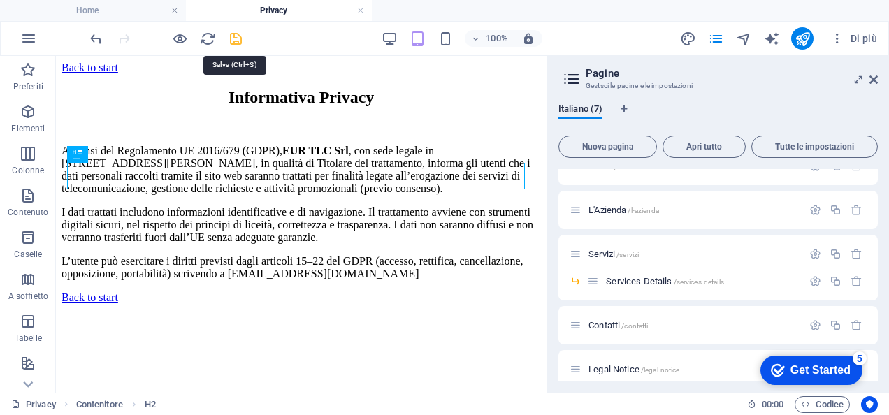
click at [233, 31] on icon "save" at bounding box center [236, 39] width 16 height 16
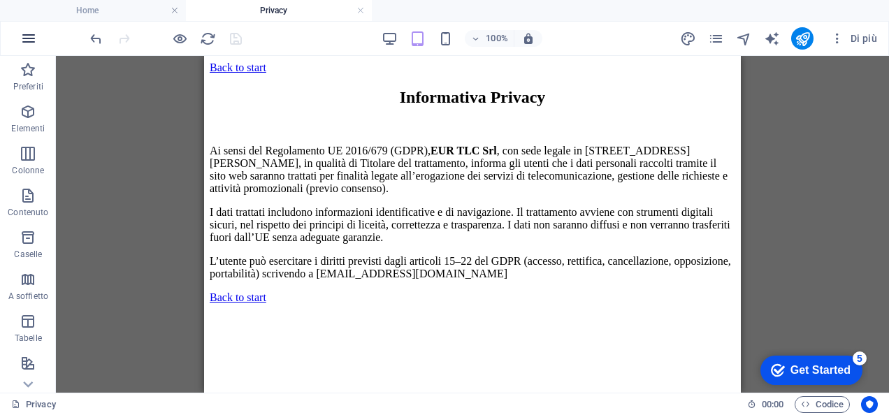
click at [20, 37] on button "button" at bounding box center [29, 39] width 34 height 34
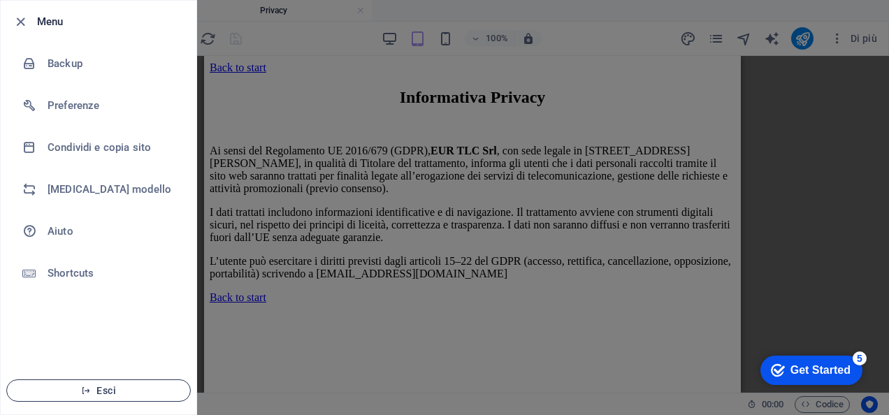
click at [157, 382] on button "Esci" at bounding box center [98, 391] width 185 height 22
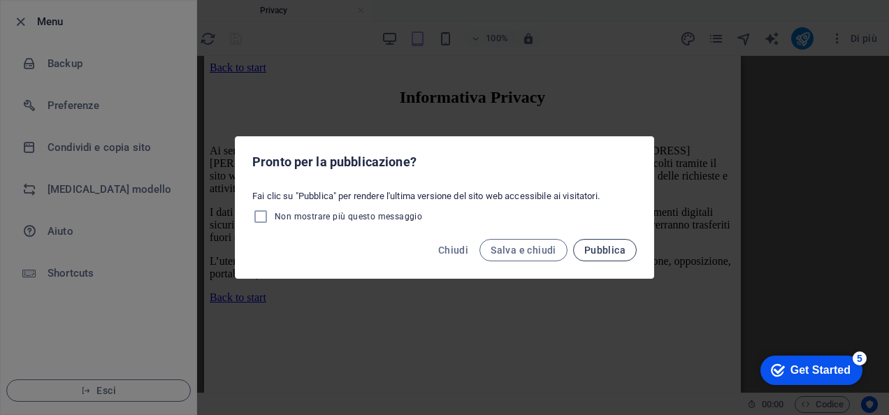
click at [612, 252] on span "Pubblica" at bounding box center [604, 250] width 41 height 11
